Goal: Find specific page/section: Find specific page/section

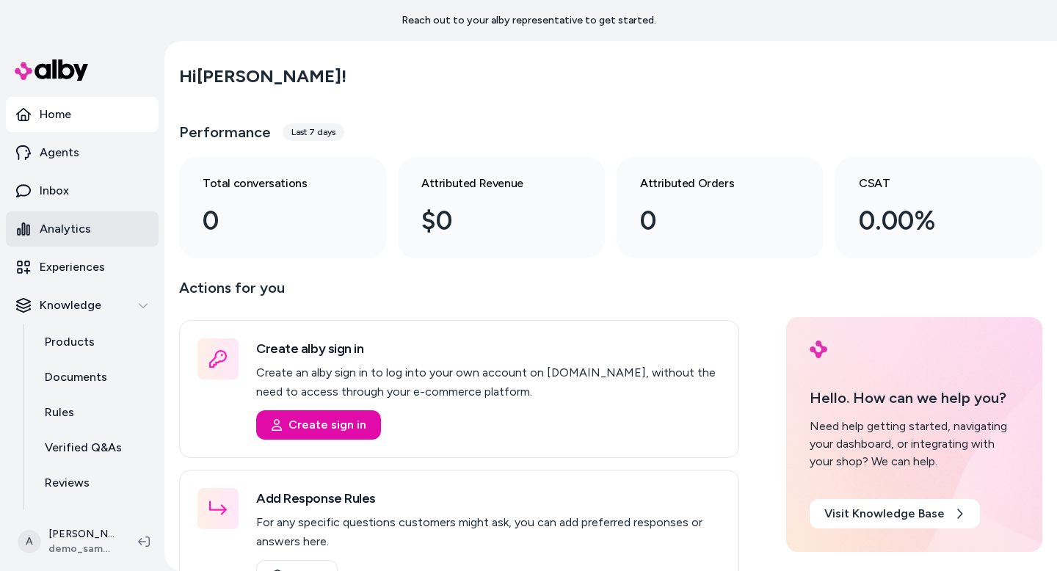
click at [62, 232] on p "Analytics" at bounding box center [65, 229] width 51 height 18
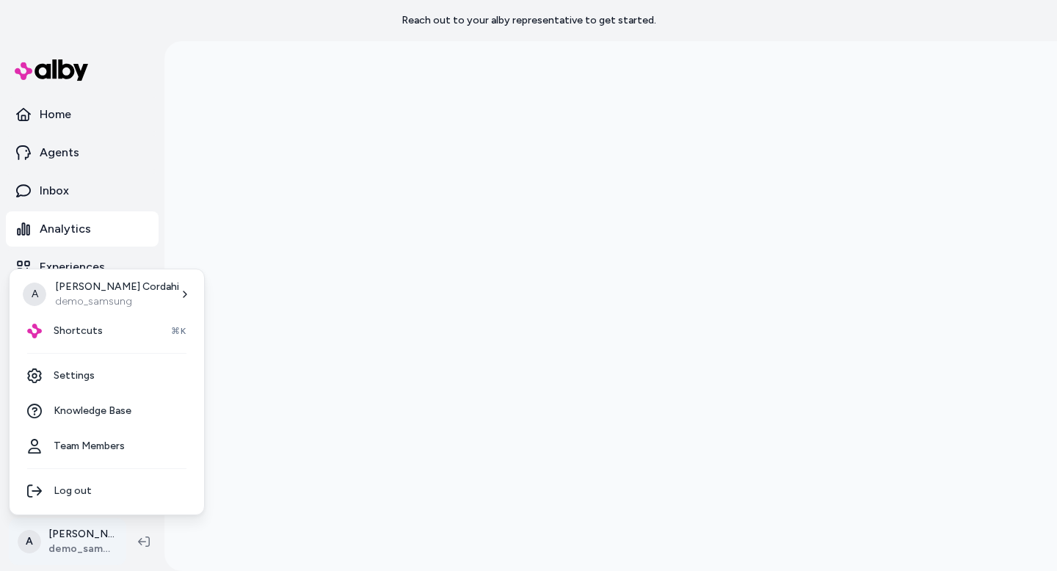
click at [86, 550] on html "Reach out to your alby representative to get started. Home Agents Inbox Analyti…" at bounding box center [528, 285] width 1057 height 571
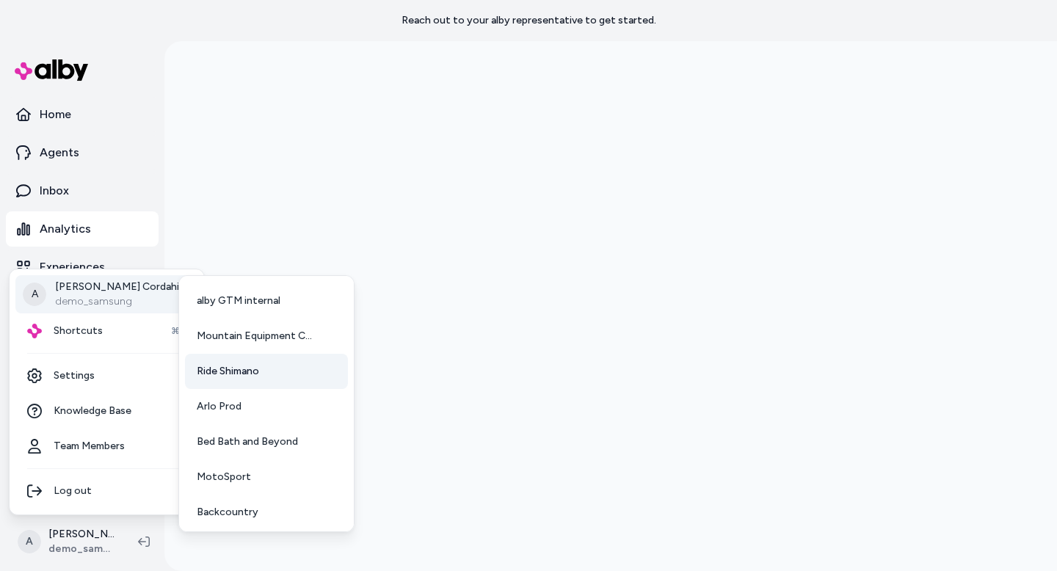
scroll to position [109, 0]
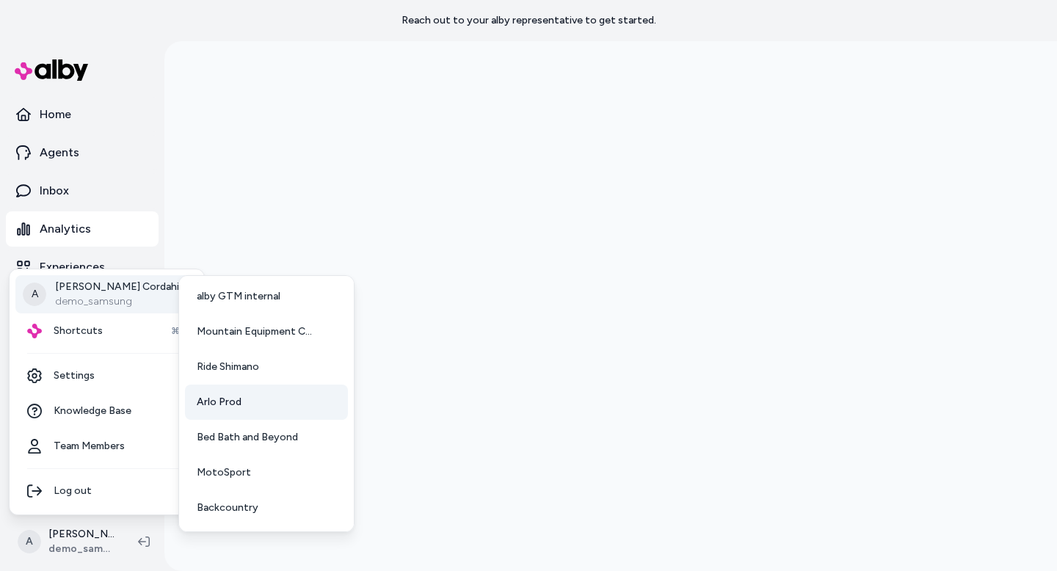
click at [264, 398] on link "Arlo Prod" at bounding box center [266, 402] width 163 height 35
